Goal: Navigation & Orientation: Find specific page/section

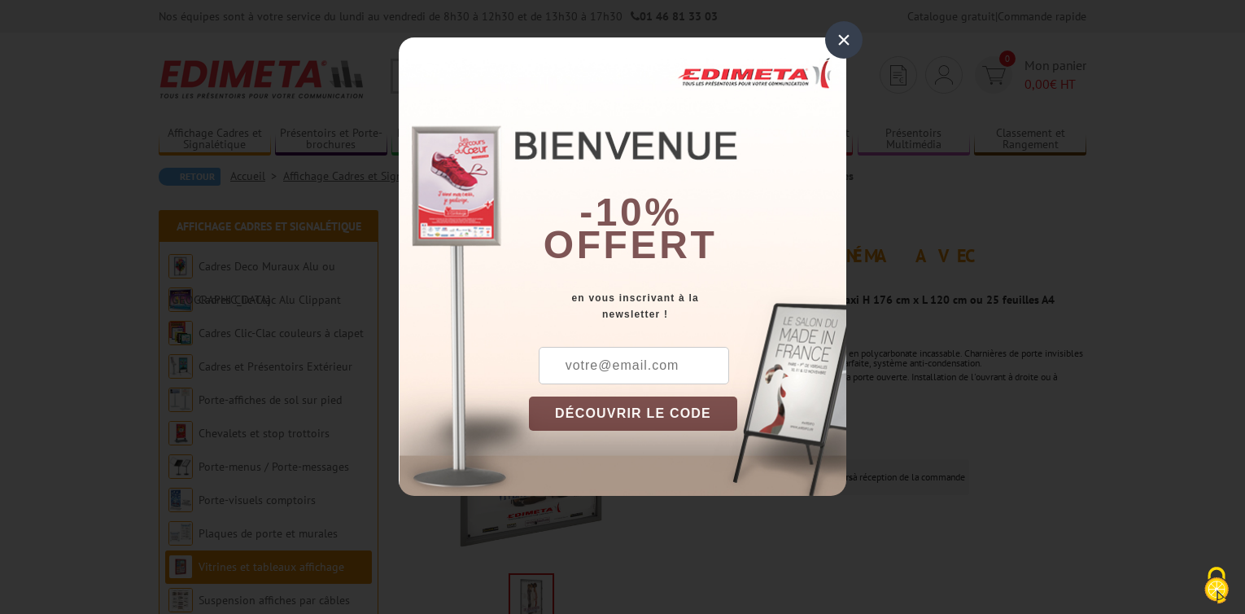
click at [849, 35] on div "×" at bounding box center [843, 39] width 37 height 37
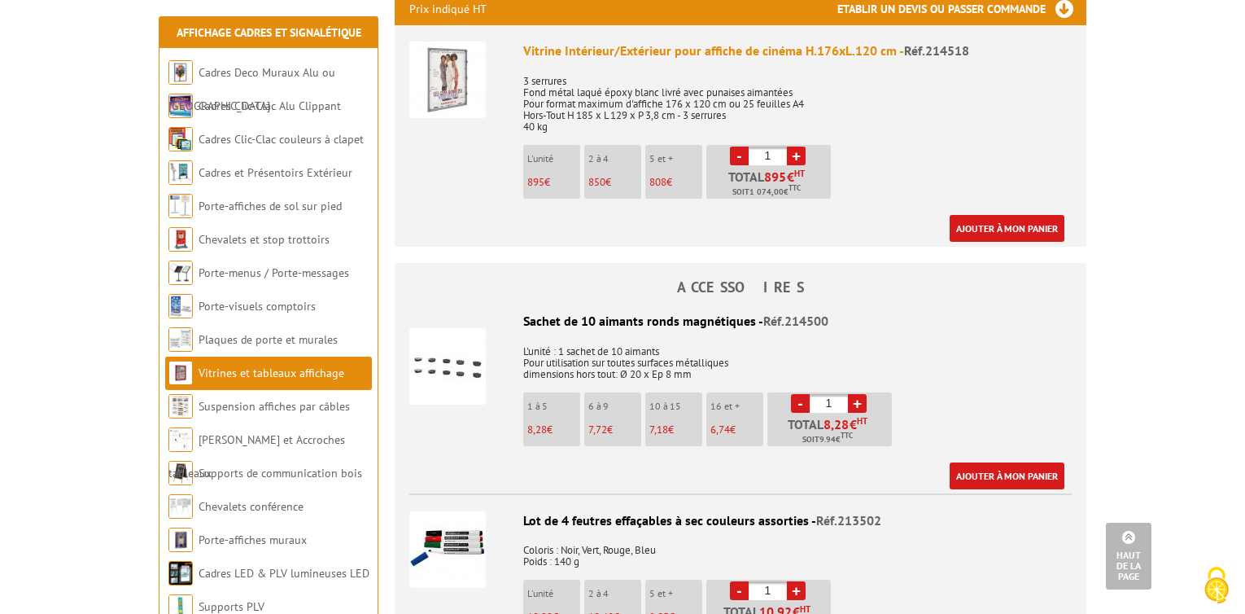
scroll to position [694, 0]
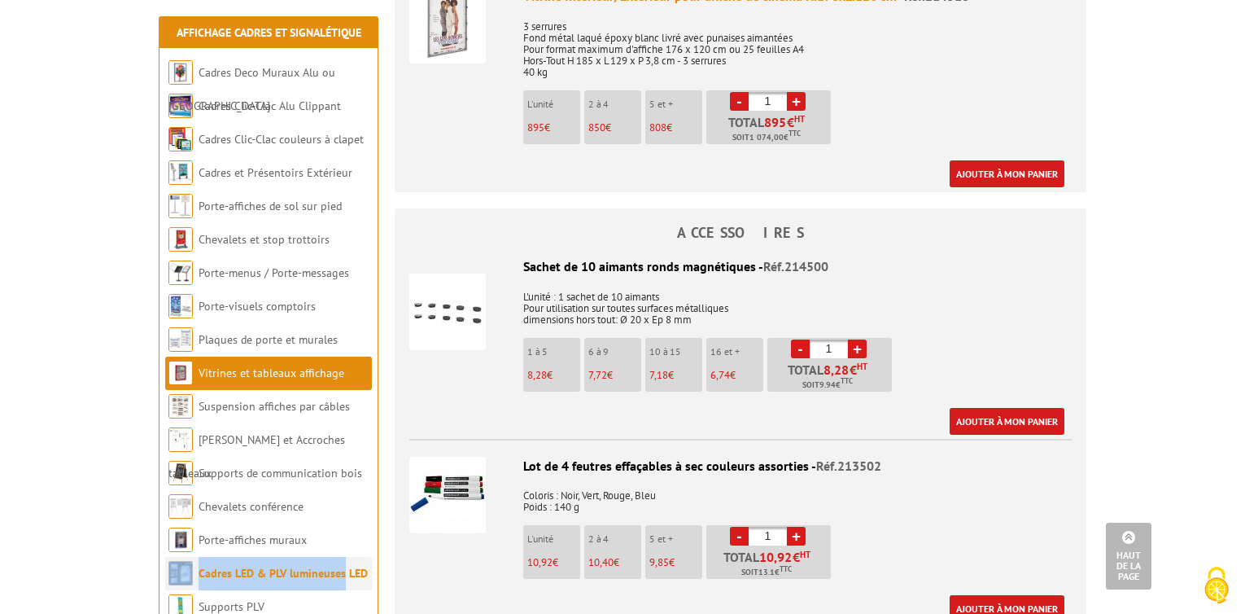
drag, startPoint x: 337, startPoint y: 536, endPoint x: 340, endPoint y: 578, distance: 41.6
click at [340, 578] on ul "Cadres Deco Muraux Alu ou Bois Cadres Clic-Clac Alu Clippant Cadres Clic-Clac c…" at bounding box center [269, 356] width 218 height 601
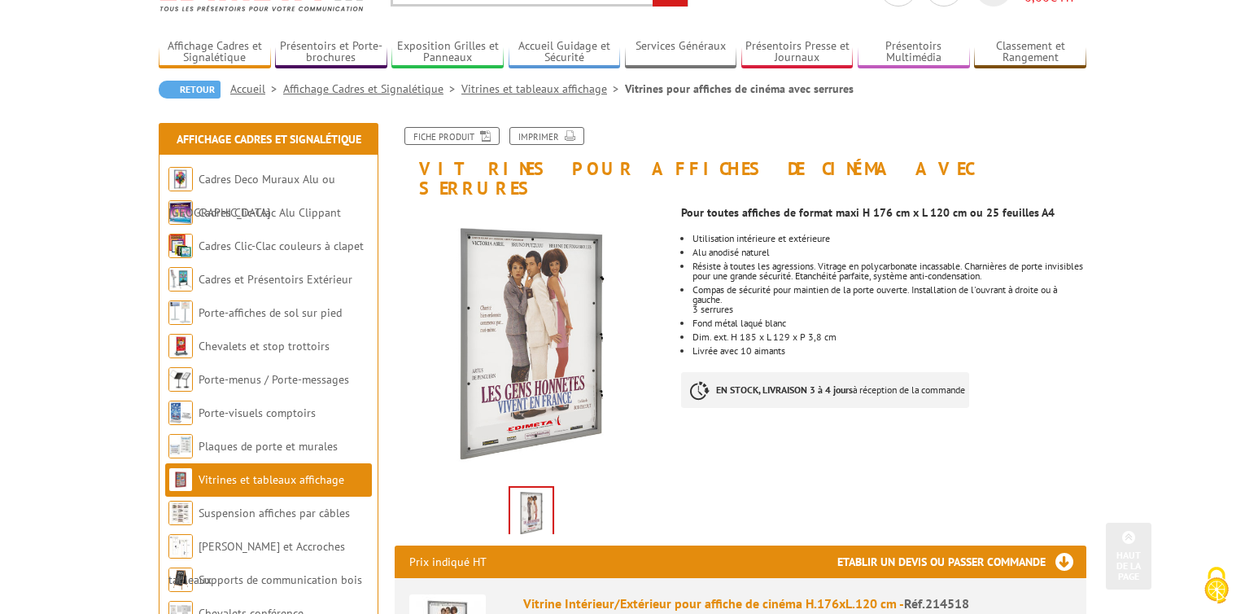
scroll to position [11, 0]
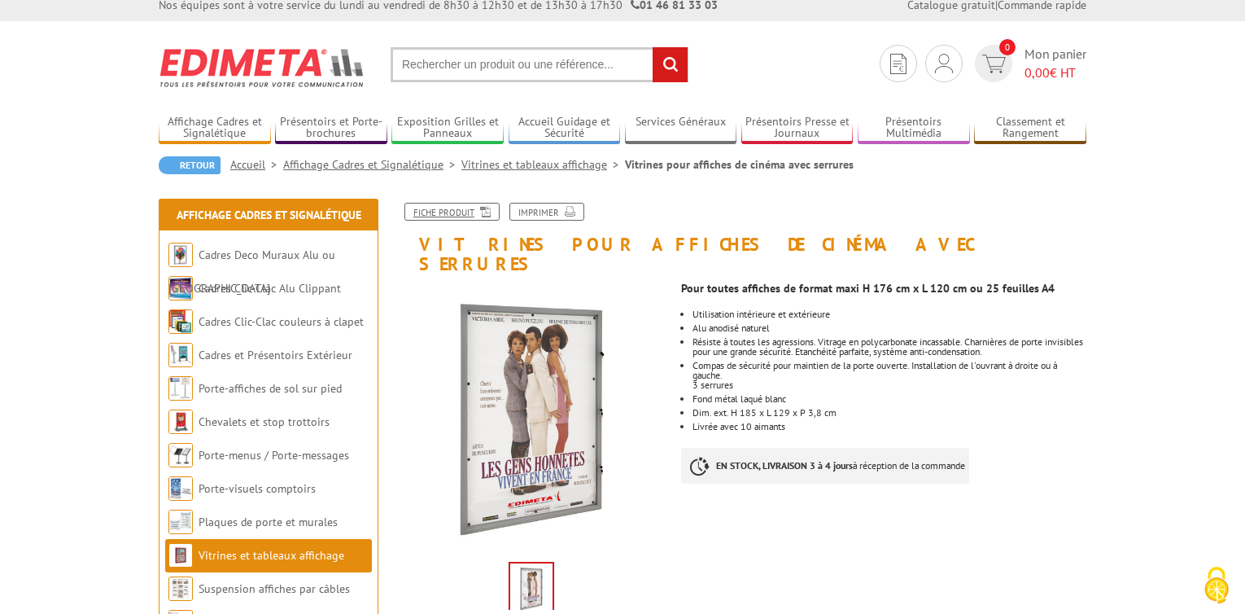
click at [455, 210] on link "Fiche produit" at bounding box center [451, 212] width 95 height 18
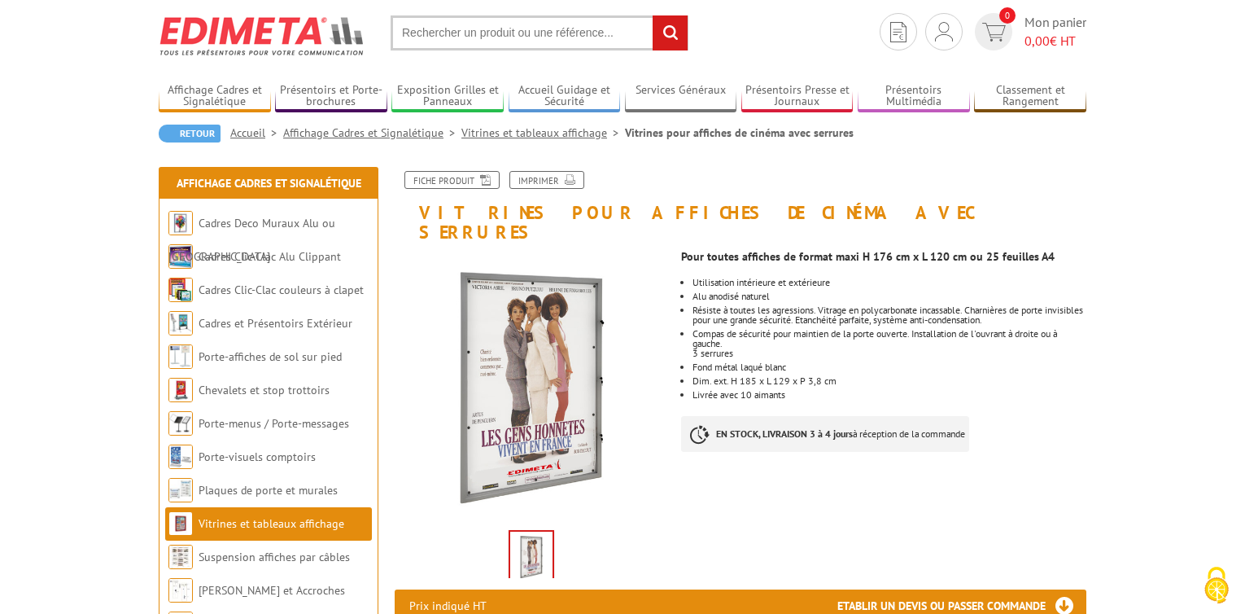
scroll to position [11, 0]
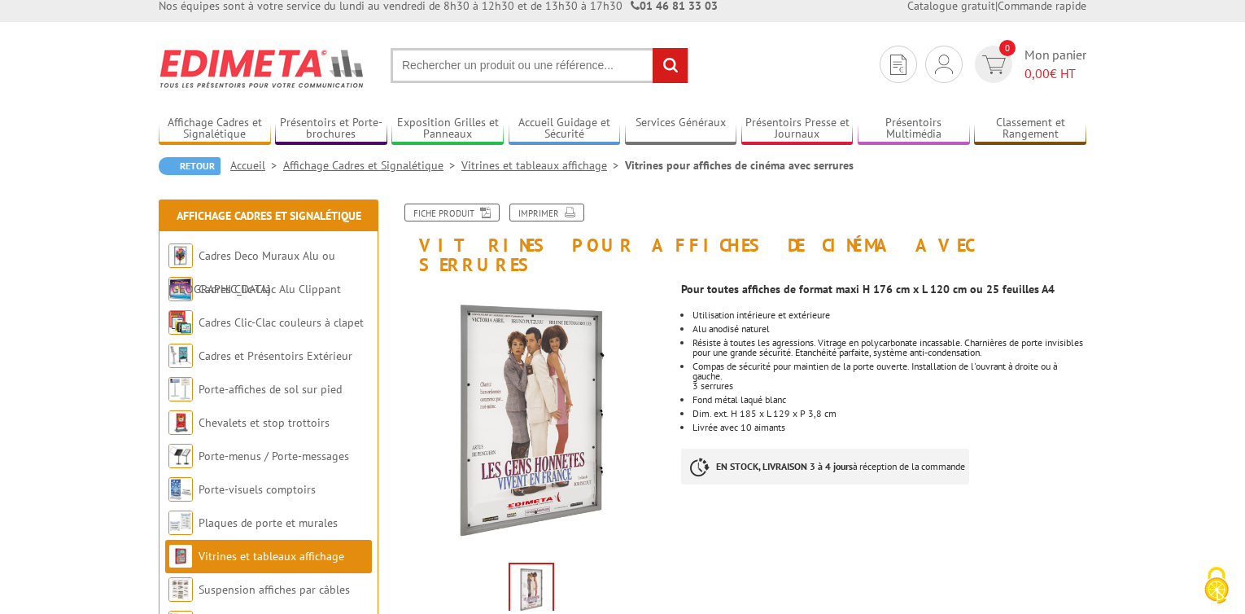
click at [517, 161] on link "Vitrines et tableaux affichage" at bounding box center [543, 165] width 164 height 15
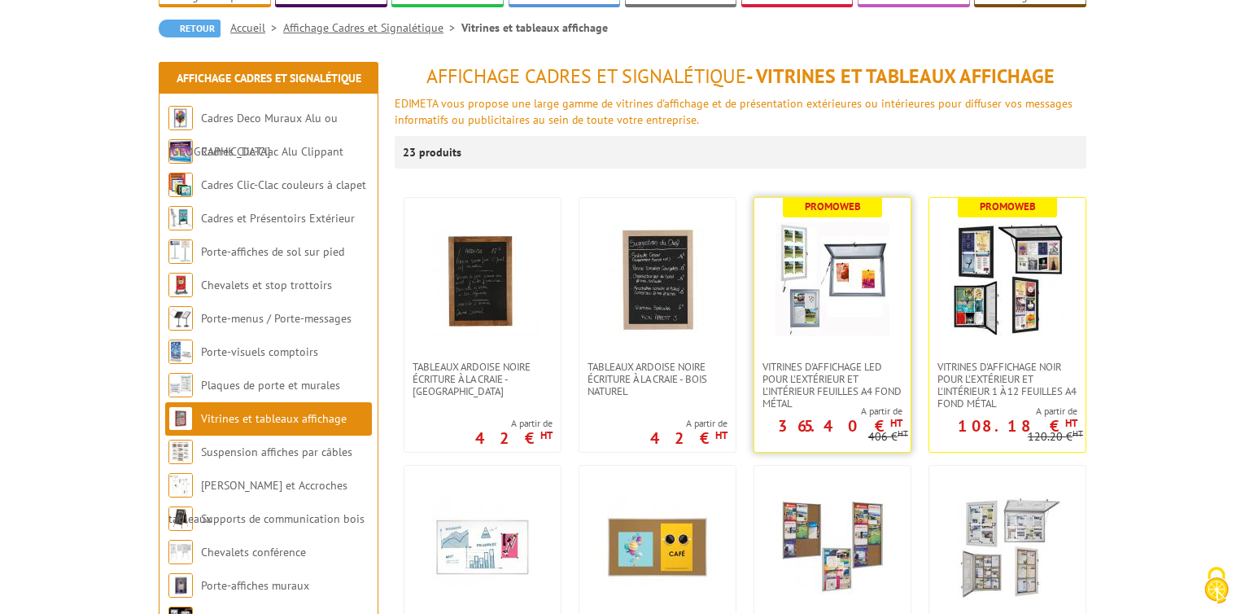
scroll to position [537, 0]
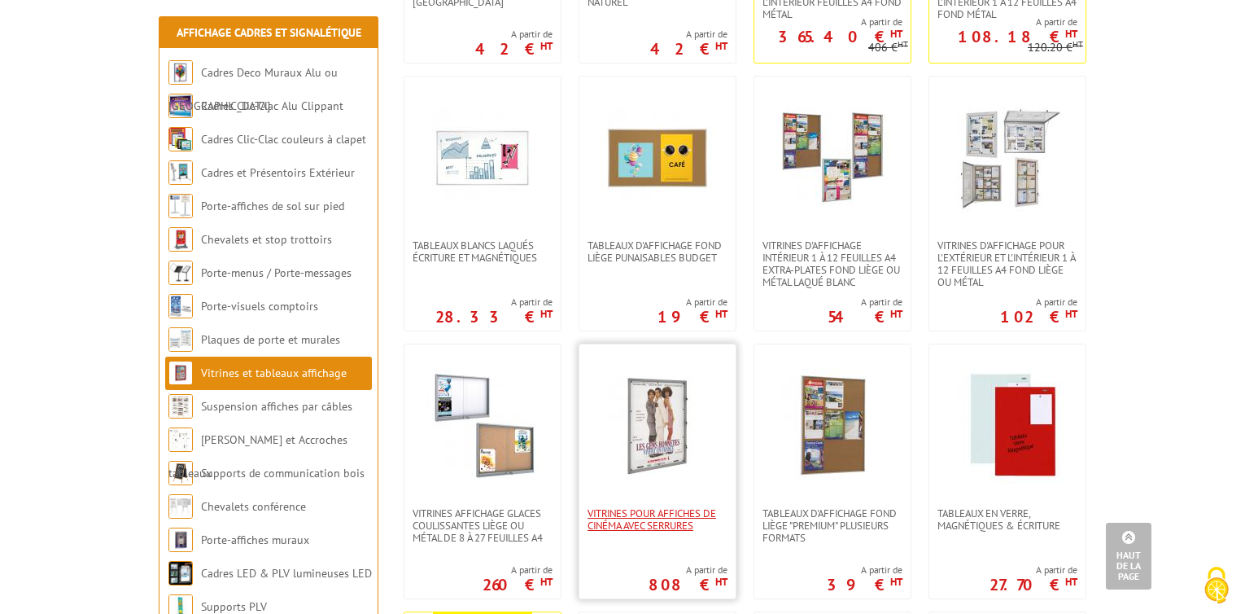
click at [652, 508] on span "Vitrines pour affiches de cinéma avec serrures" at bounding box center [658, 519] width 140 height 24
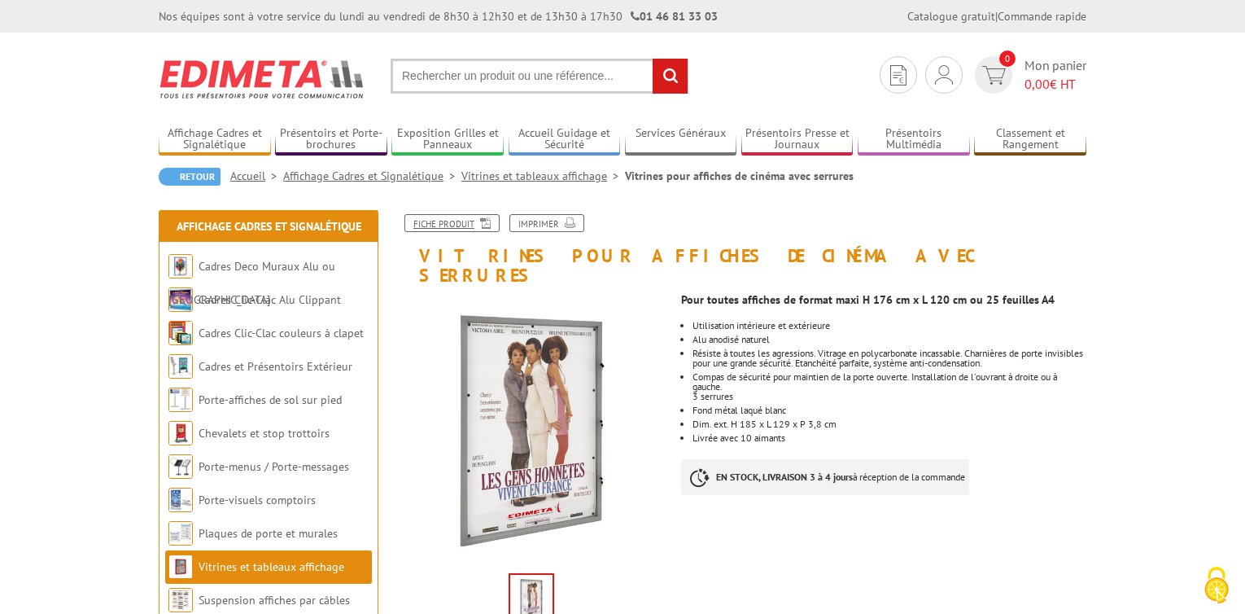
click at [461, 222] on link "Fiche produit" at bounding box center [451, 223] width 95 height 18
click at [480, 171] on link "Vitrines et tableaux affichage" at bounding box center [543, 175] width 164 height 15
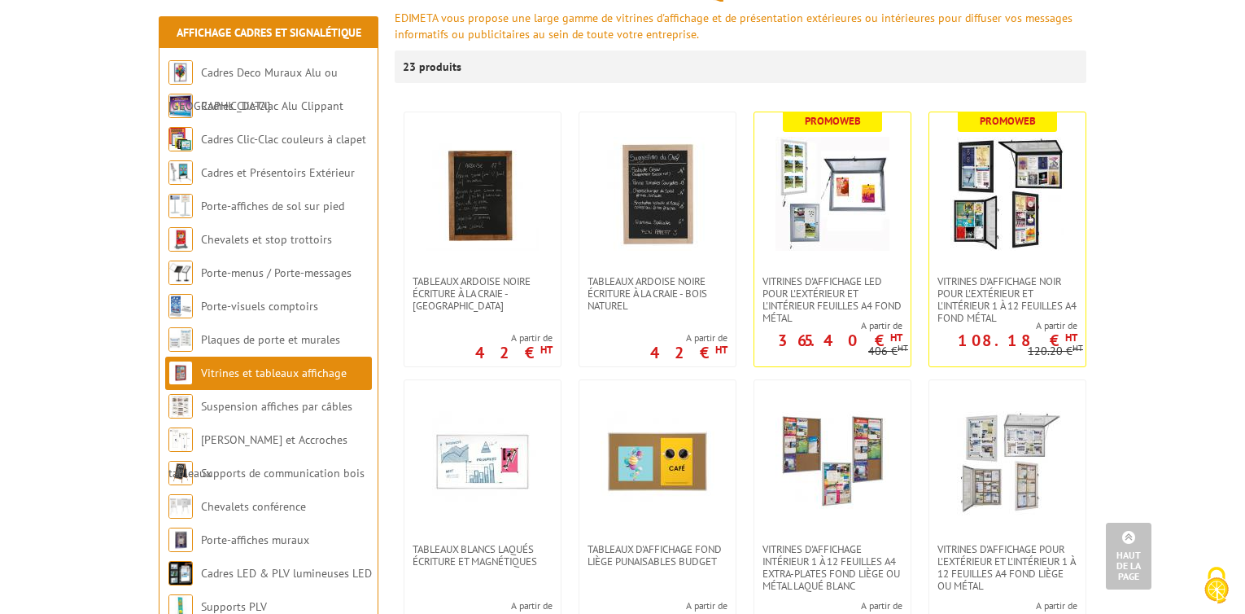
scroll to position [146, 0]
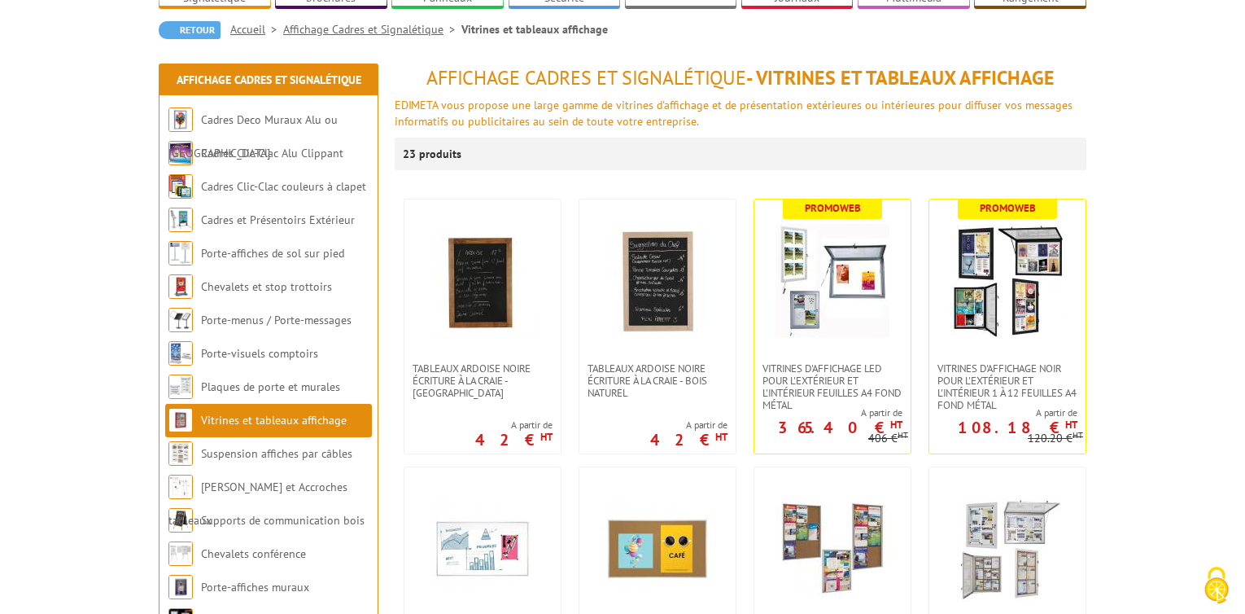
click at [316, 27] on link "Affichage Cadres et Signalétique" at bounding box center [372, 29] width 178 height 15
